Goal: Task Accomplishment & Management: Complete application form

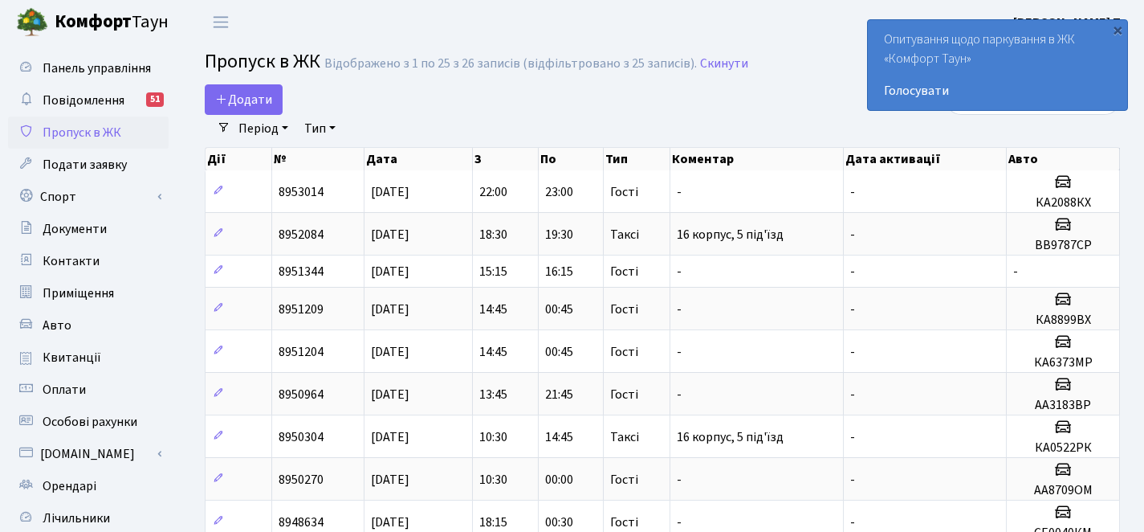
select select "25"
click at [285, 95] on div "Додати" at bounding box center [506, 99] width 602 height 31
click at [287, 96] on div "Додати" at bounding box center [506, 99] width 602 height 31
click at [283, 100] on div "Додати" at bounding box center [506, 99] width 602 height 31
click at [267, 106] on span "Додати" at bounding box center [243, 100] width 57 height 18
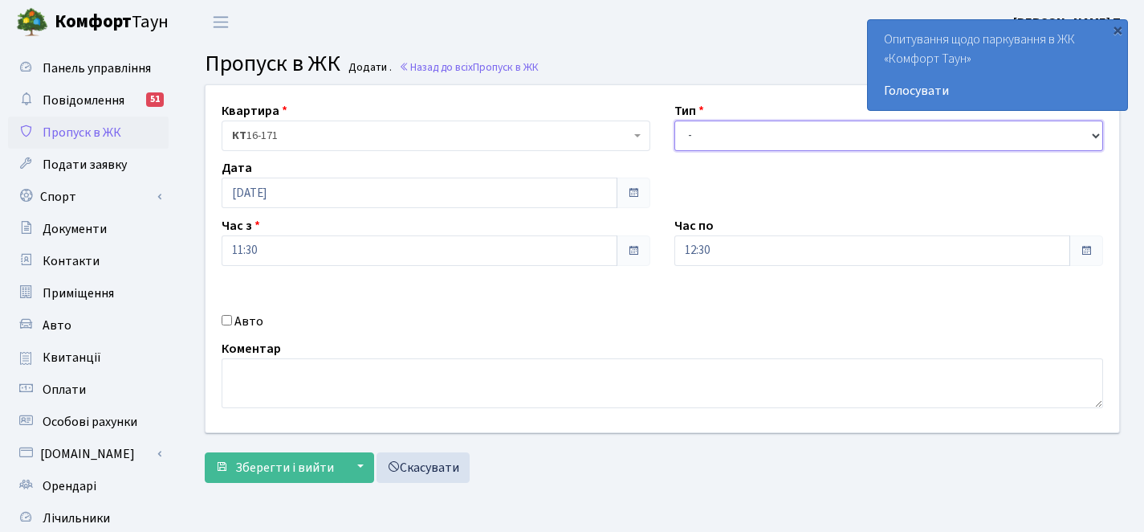
click at [744, 144] on select "- Доставка Таксі Гості Сервіс" at bounding box center [888, 135] width 429 height 31
select select "3"
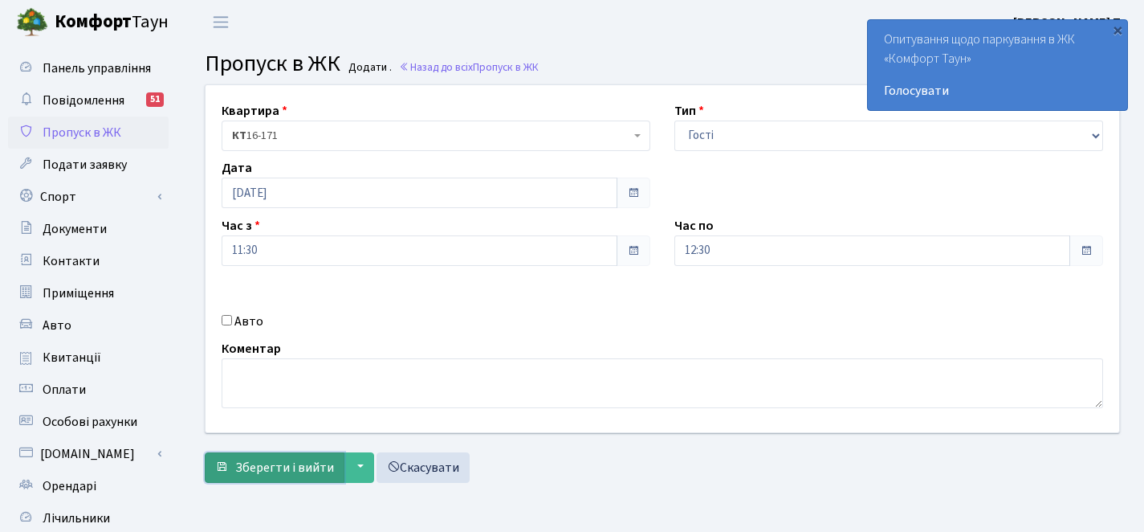
click at [267, 464] on span "Зберегти і вийти" at bounding box center [284, 467] width 99 height 18
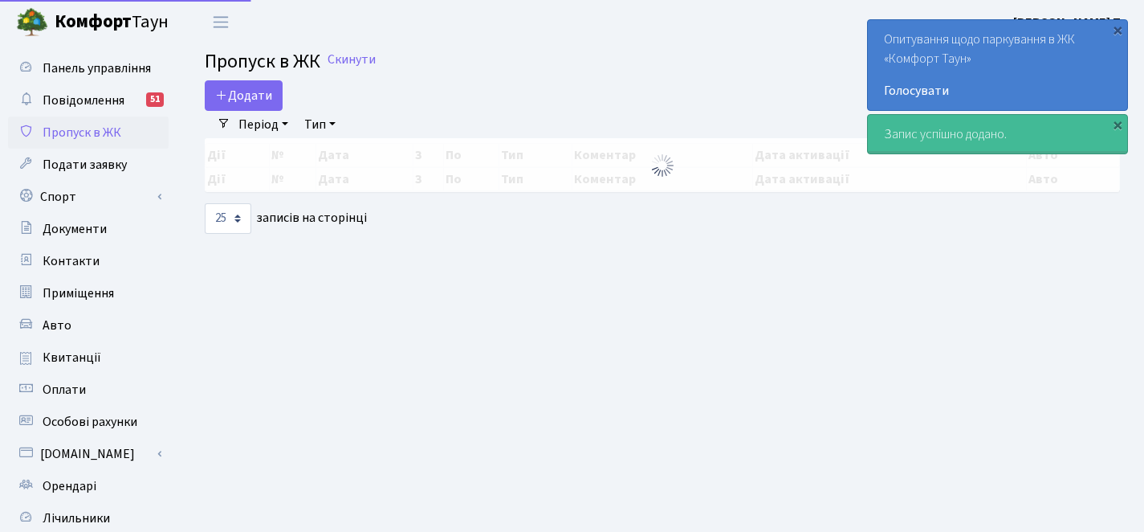
select select "25"
